Goal: Task Accomplishment & Management: Use online tool/utility

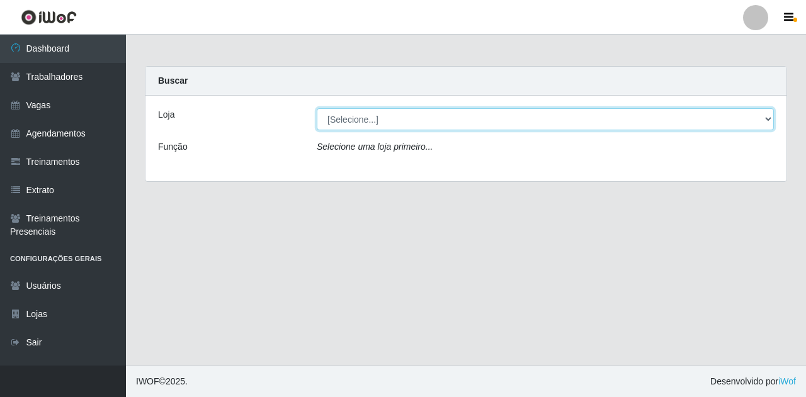
click at [769, 121] on select "[Selecione...] Super Show Jardins - [GEOGRAPHIC_DATA]" at bounding box center [545, 119] width 457 height 22
click at [317, 108] on select "[Selecione...] Super Show Jardins - [GEOGRAPHIC_DATA]" at bounding box center [545, 119] width 457 height 22
click at [766, 120] on select "[Selecione...] Super Show Jardins - [GEOGRAPHIC_DATA]" at bounding box center [545, 119] width 457 height 22
select select "263"
click at [317, 108] on select "[Selecione...] Super Show Jardins - [GEOGRAPHIC_DATA]" at bounding box center [545, 119] width 457 height 22
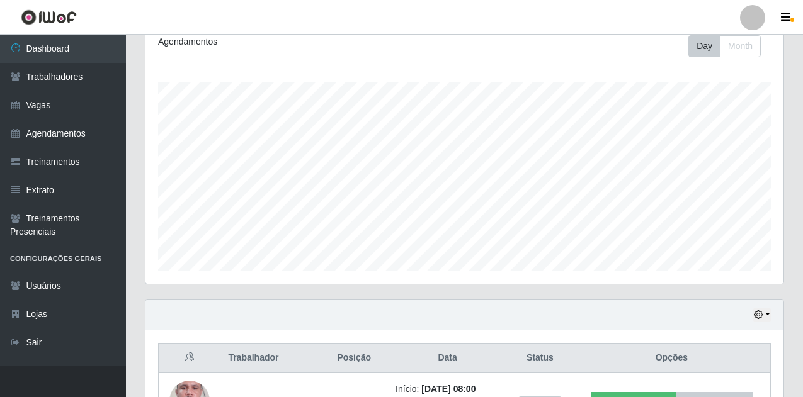
scroll to position [271, 0]
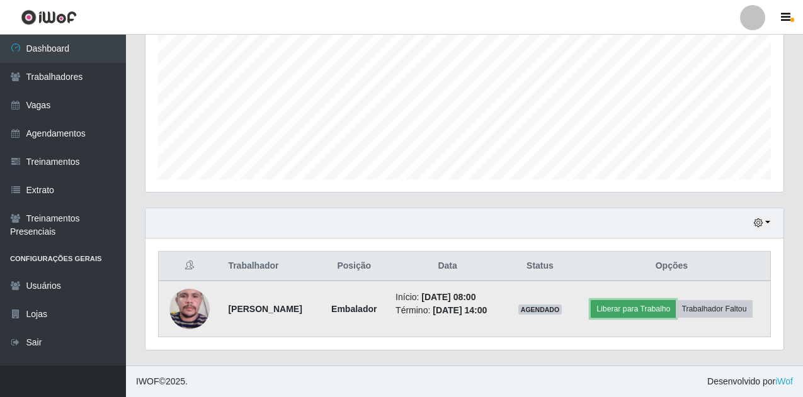
click at [633, 307] on button "Liberar para Trabalho" at bounding box center [633, 309] width 85 height 18
click at [648, 314] on button "Liberar para Trabalho" at bounding box center [633, 309] width 85 height 18
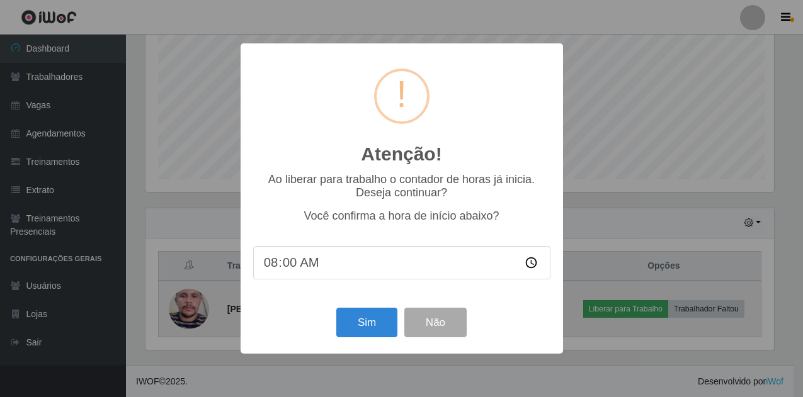
scroll to position [261, 631]
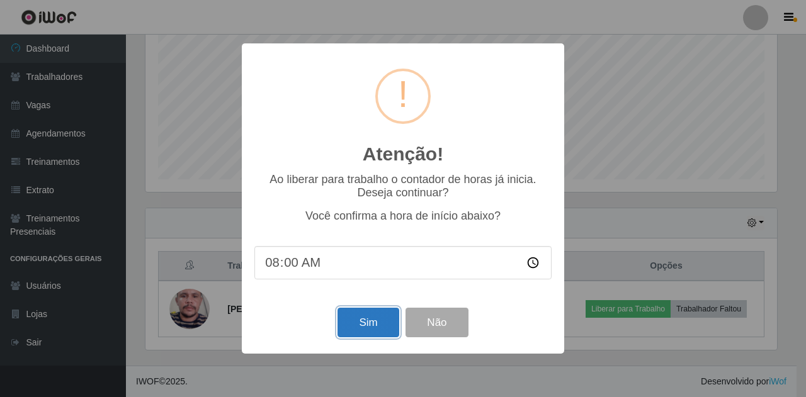
click at [375, 327] on button "Sim" at bounding box center [367, 323] width 61 height 30
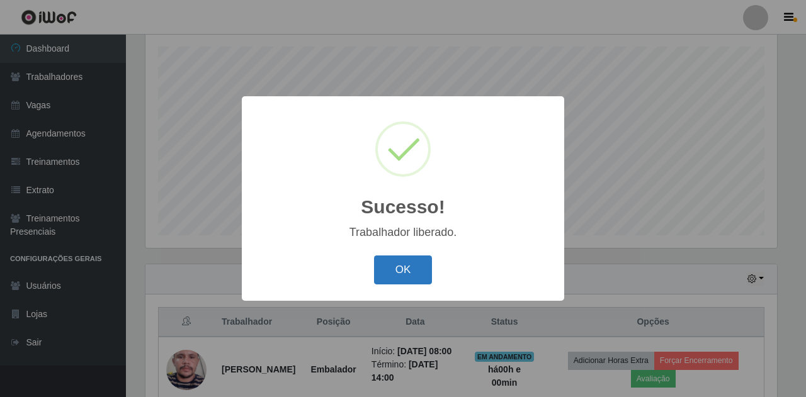
click at [418, 270] on button "OK" at bounding box center [403, 271] width 59 height 30
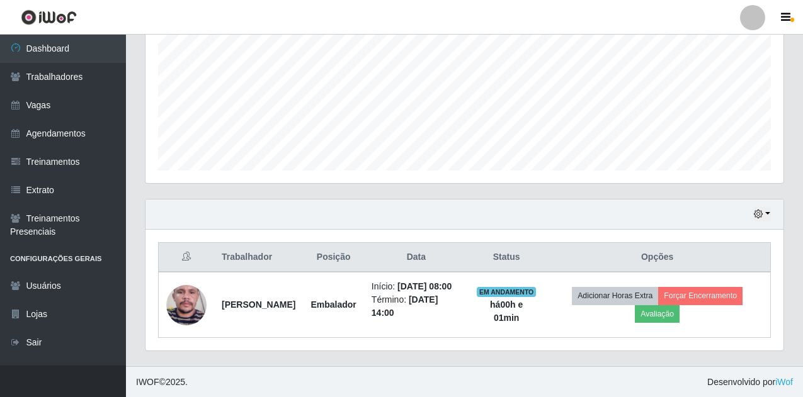
scroll to position [280, 0]
